Goal: Task Accomplishment & Management: Manage account settings

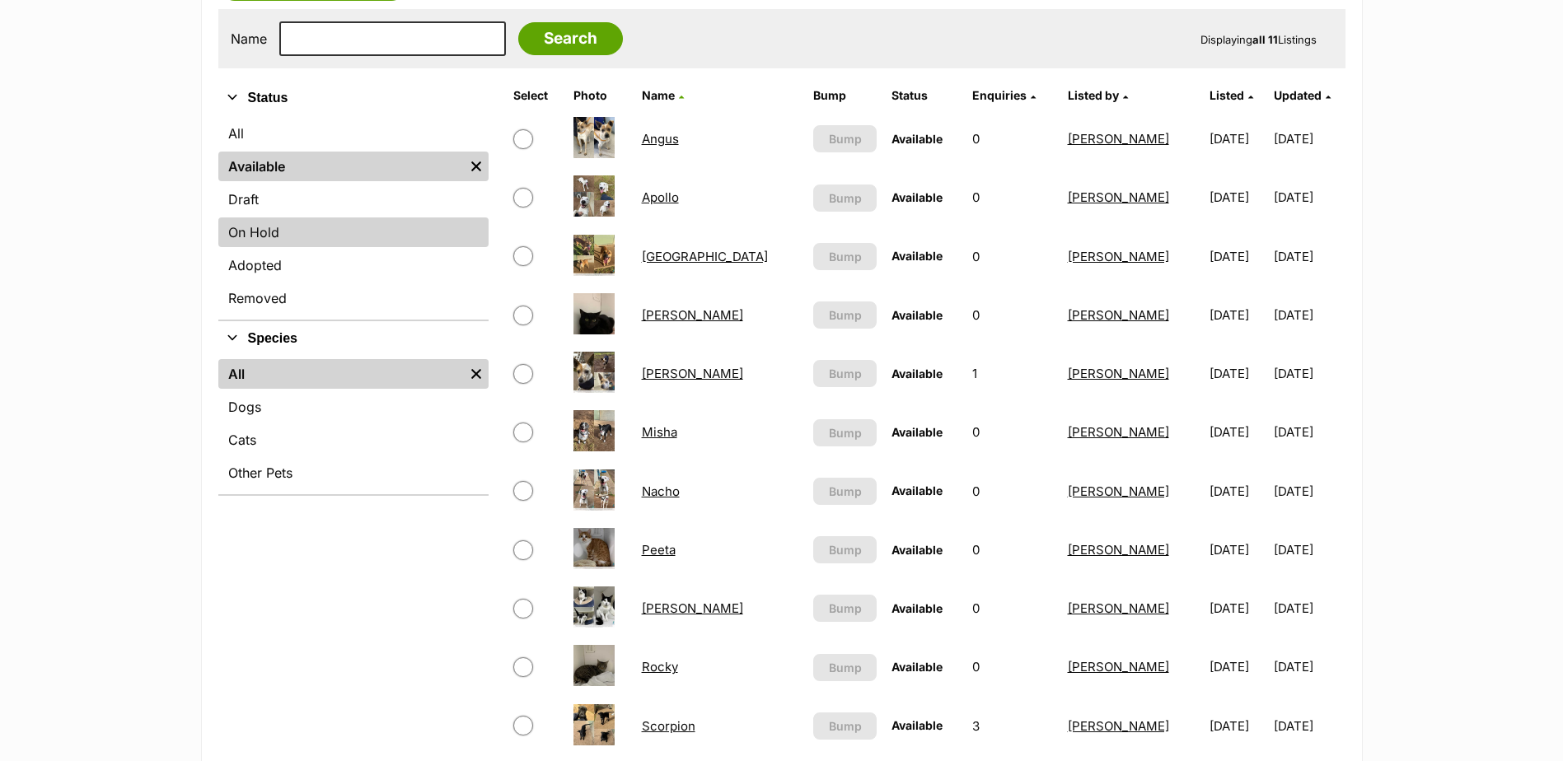
click at [287, 244] on link "On Hold" at bounding box center [353, 232] width 270 height 30
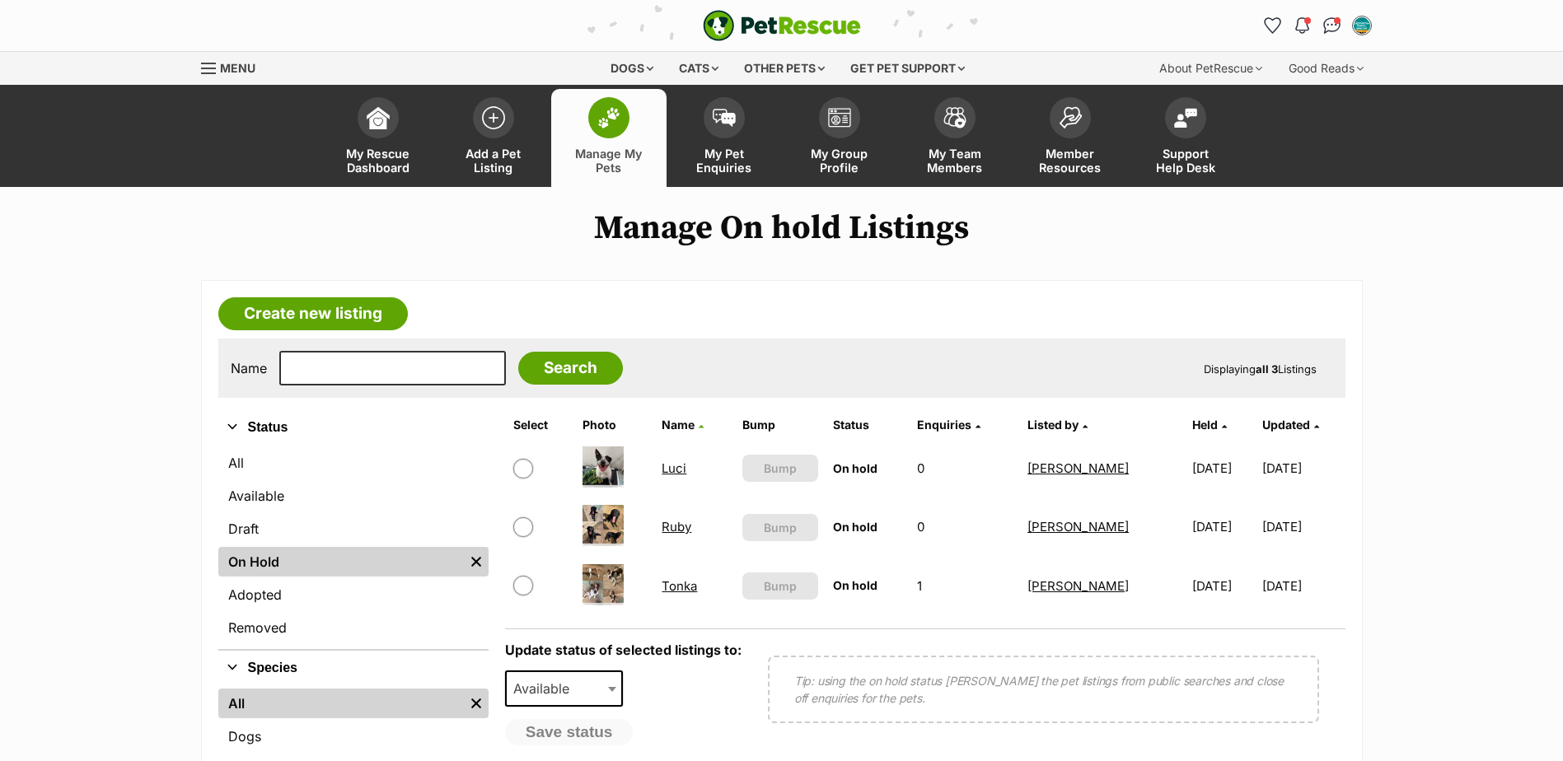
click at [672, 528] on link "Ruby" at bounding box center [676, 527] width 30 height 16
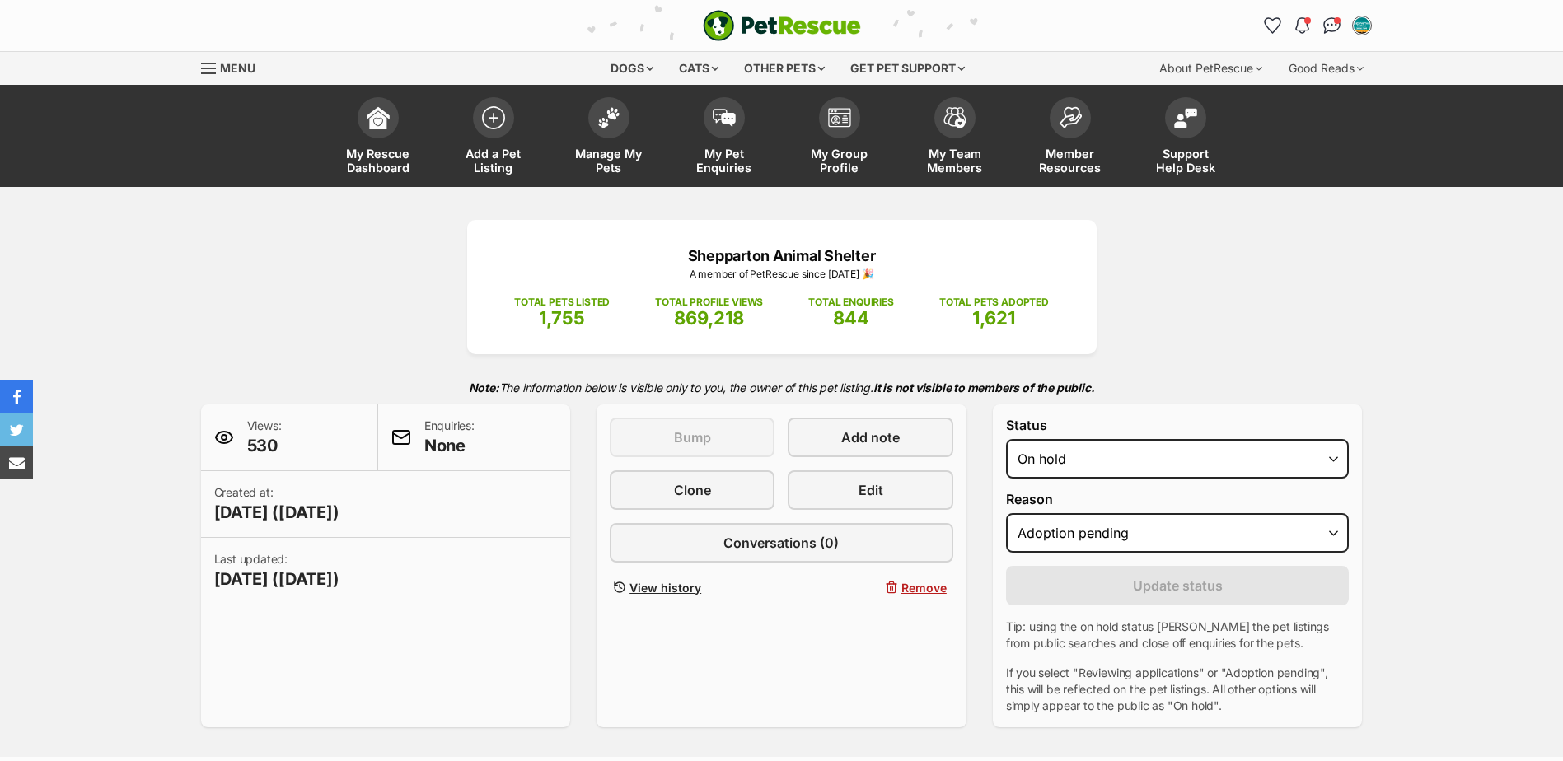
select select "adoption_pending"
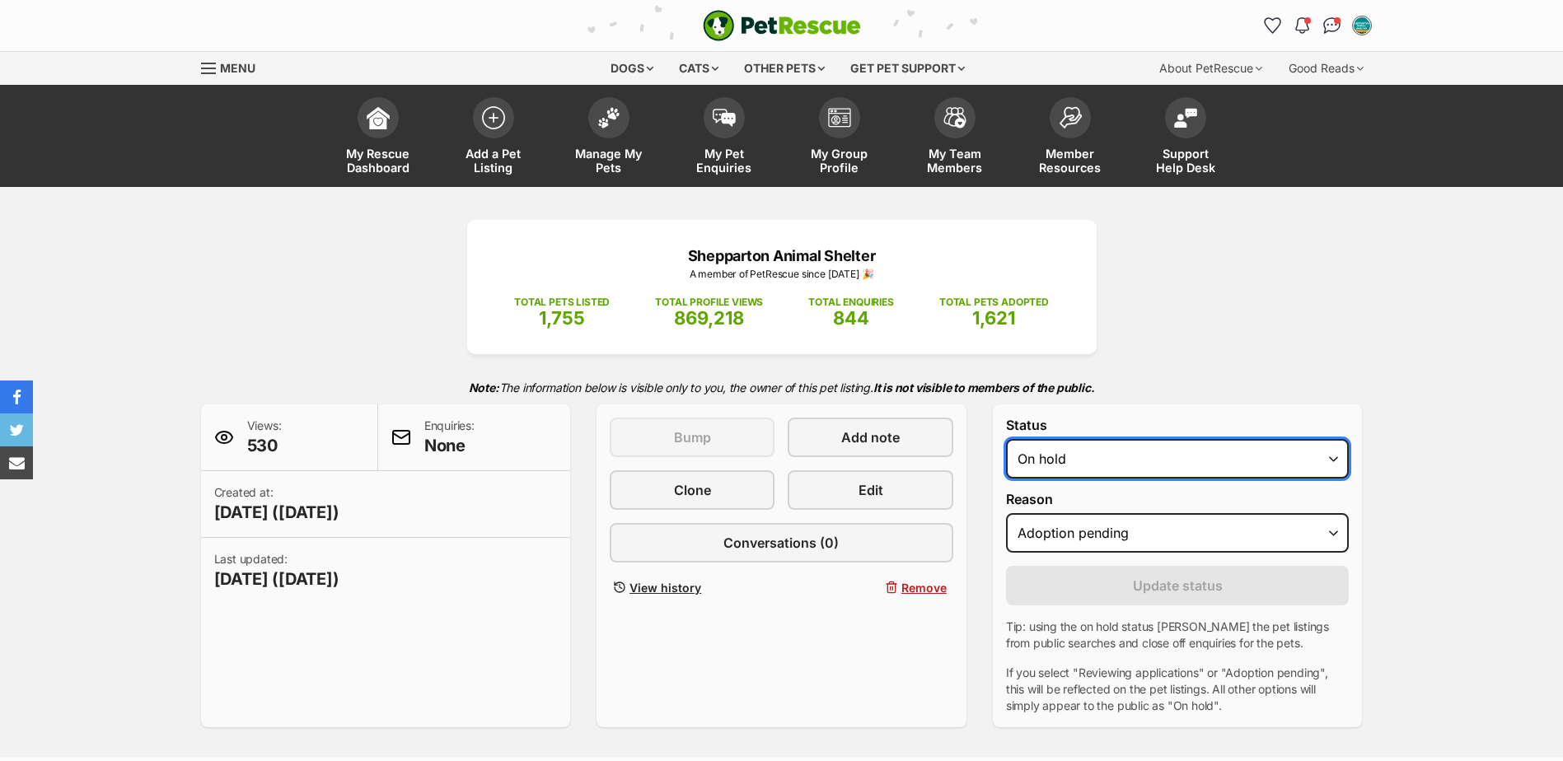
drag, startPoint x: 1090, startPoint y: 456, endPoint x: 1091, endPoint y: 467, distance: 11.6
click at [1090, 456] on select "Draft Available On hold Adopted" at bounding box center [1178, 459] width 344 height 40
select select "rehomed"
click at [1006, 439] on select "Draft Available On hold Adopted" at bounding box center [1178, 459] width 344 height 40
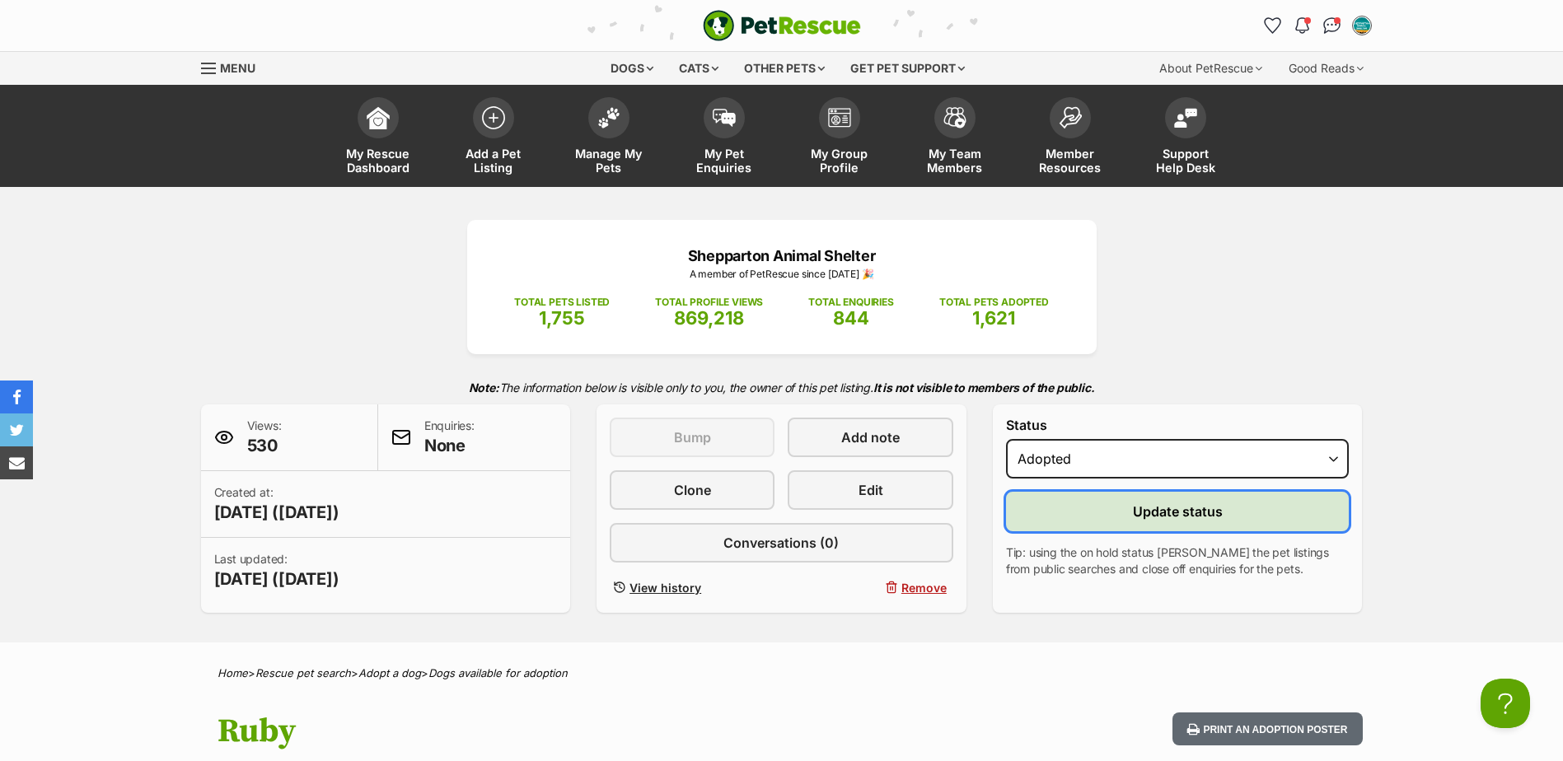
click at [1080, 511] on button "Update status" at bounding box center [1178, 512] width 344 height 40
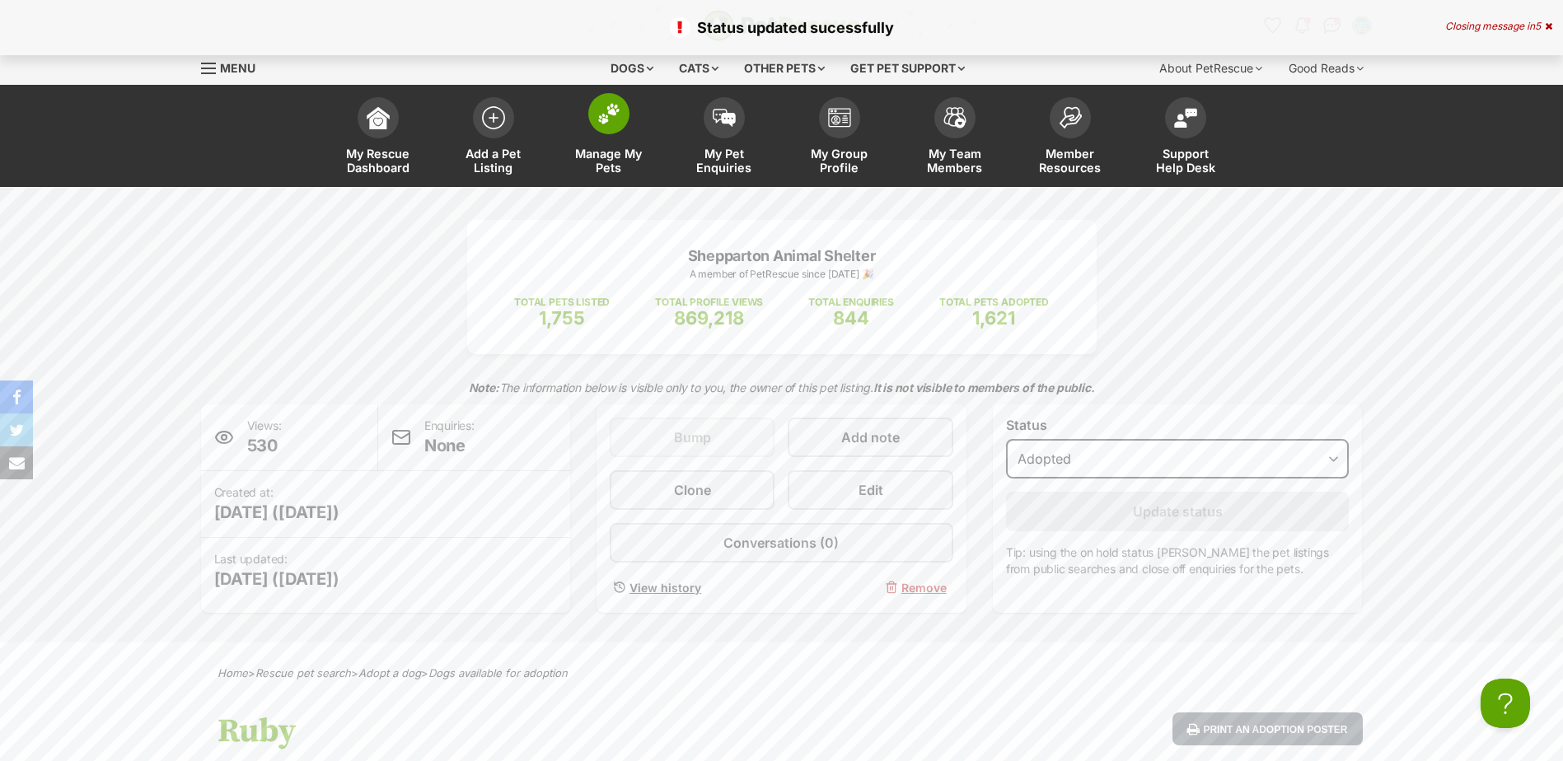
click at [619, 166] on span "Manage My Pets" at bounding box center [609, 161] width 74 height 28
